Goal: Task Accomplishment & Management: Manage account settings

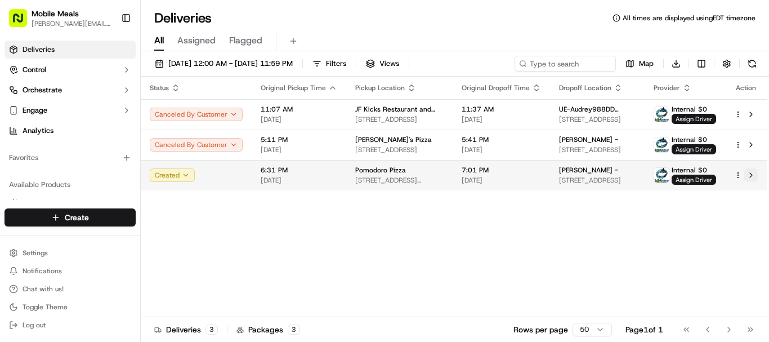
click at [749, 176] on button at bounding box center [751, 175] width 14 height 14
click at [752, 173] on button at bounding box center [751, 175] width 14 height 14
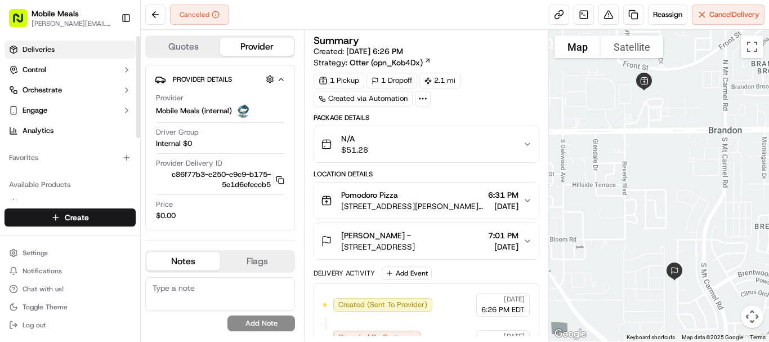
click at [59, 50] on link "Deliveries" at bounding box center [70, 50] width 131 height 18
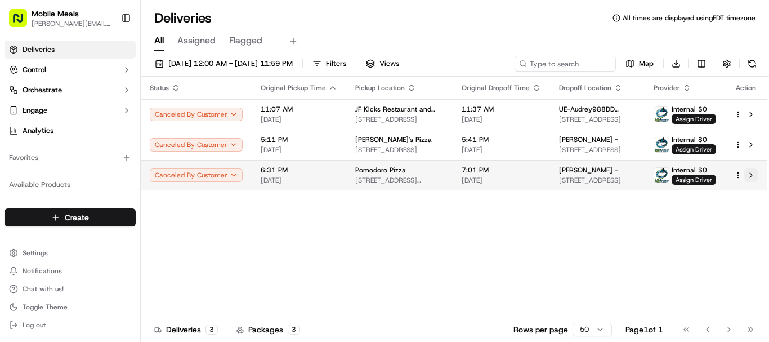
click at [752, 173] on button at bounding box center [751, 175] width 14 height 14
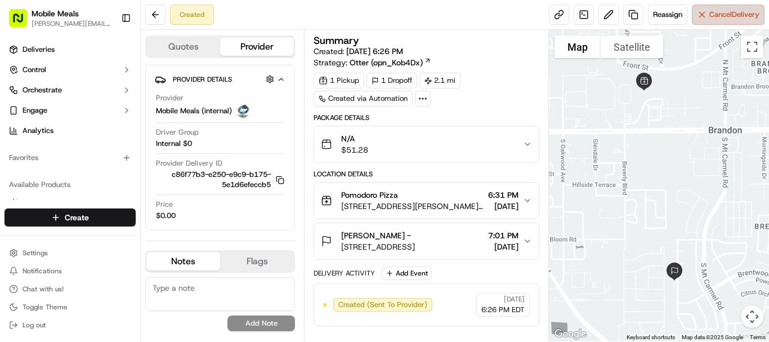
click at [714, 15] on span "Cancel Delivery" at bounding box center [735, 15] width 50 height 10
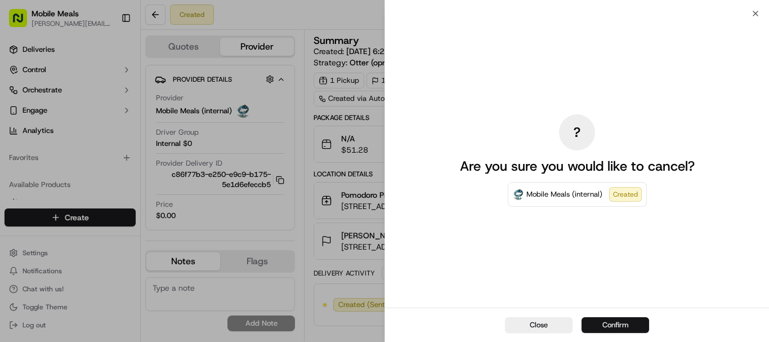
click at [613, 320] on button "Confirm" at bounding box center [616, 325] width 68 height 16
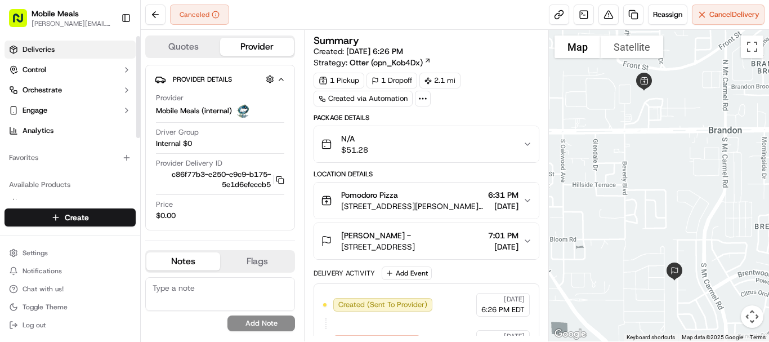
click at [53, 51] on span "Deliveries" at bounding box center [39, 49] width 32 height 10
click at [664, 16] on span "Reassign" at bounding box center [667, 15] width 29 height 10
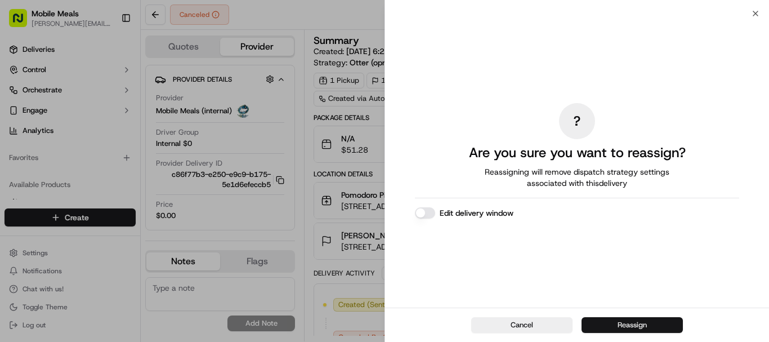
click at [623, 327] on button "Reassign" at bounding box center [632, 325] width 101 height 16
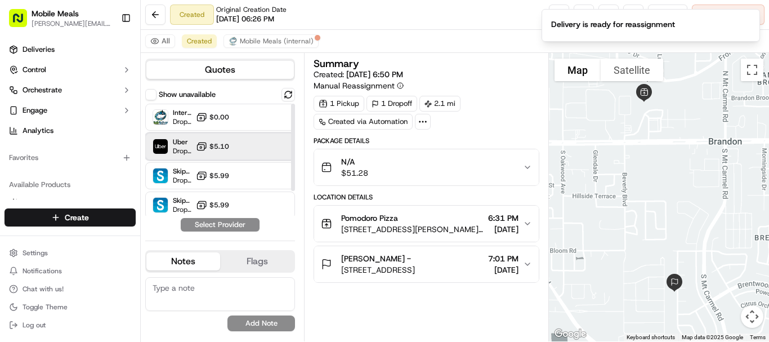
click at [251, 146] on div "Uber Dropoff ETA 25 minutes $5.10" at bounding box center [220, 146] width 150 height 27
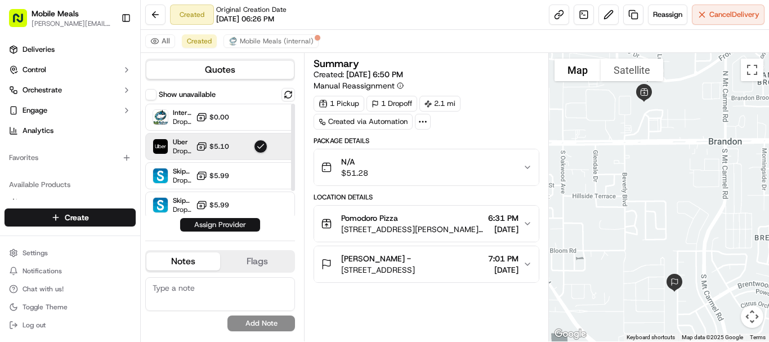
click at [227, 225] on button "Assign Provider" at bounding box center [220, 225] width 80 height 14
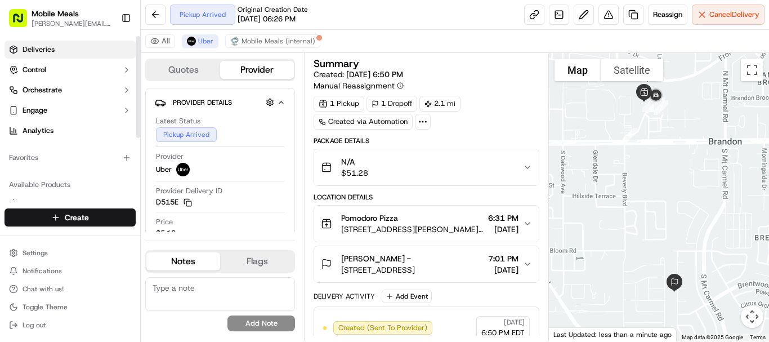
click at [63, 52] on link "Deliveries" at bounding box center [70, 50] width 131 height 18
